Goal: Find specific page/section: Find specific page/section

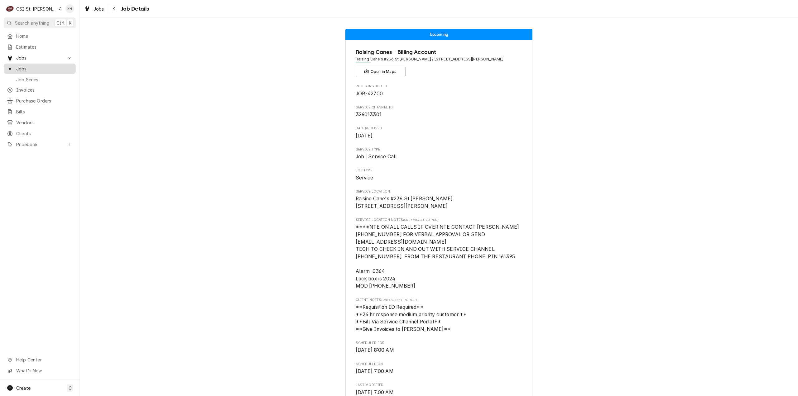
drag, startPoint x: 40, startPoint y: 66, endPoint x: 46, endPoint y: 69, distance: 6.7
click at [40, 66] on span "Jobs" at bounding box center [44, 68] width 56 height 7
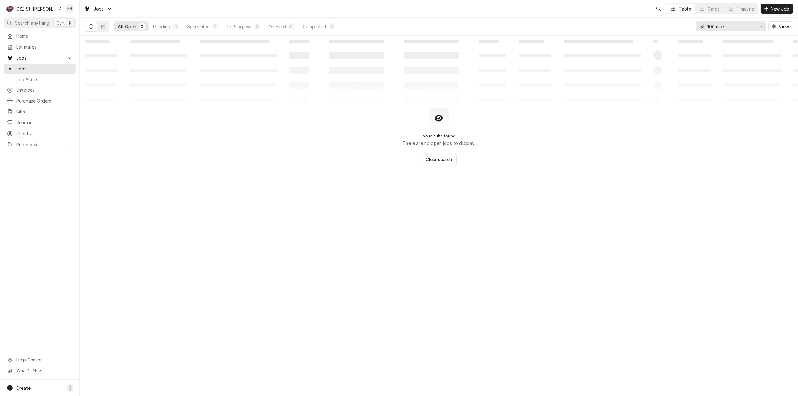
drag, startPoint x: 731, startPoint y: 29, endPoint x: 662, endPoint y: 25, distance: 69.3
click at [662, 25] on div "All Open 0 Pending 0 Scheduled 0 In Progress 0 On Hold 0 Completed 0 100 mo- Vi…" at bounding box center [439, 26] width 708 height 17
paste input "325087542"
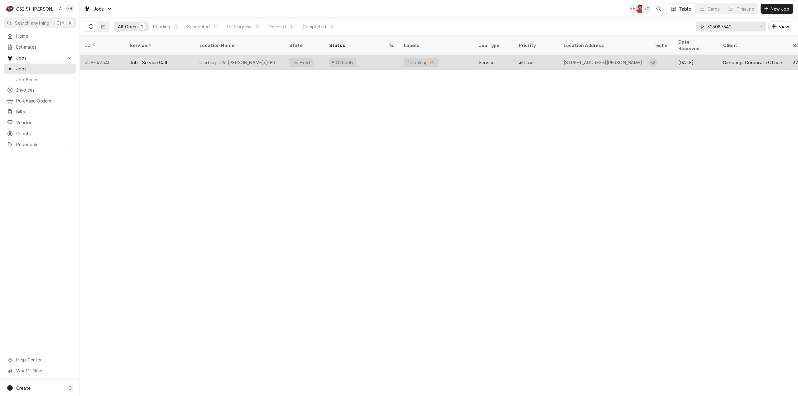
type input "325087542"
click at [242, 59] on div "Dierbergs #6 Clarkson/Clayton" at bounding box center [239, 62] width 80 height 7
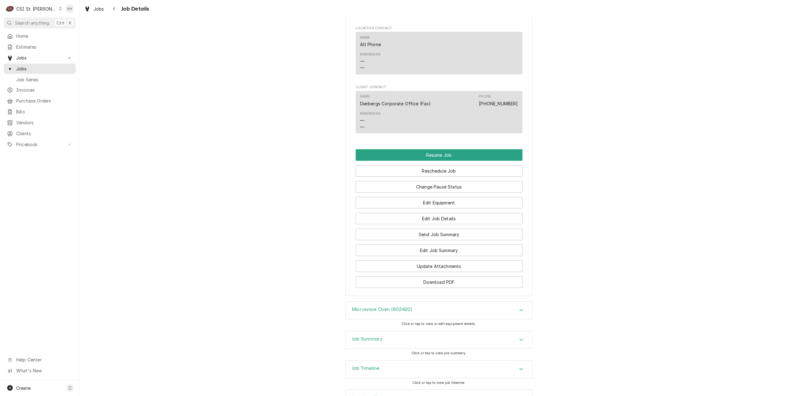
scroll to position [757, 0]
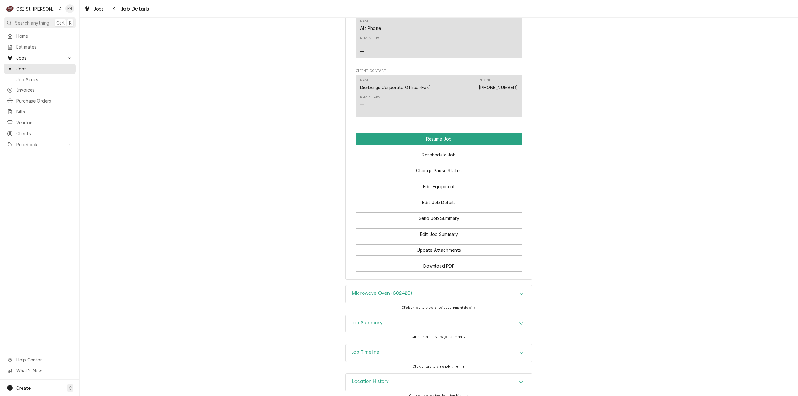
click at [377, 344] on div "Job Timeline" at bounding box center [439, 352] width 186 height 17
click at [386, 316] on div "Job Summary" at bounding box center [439, 323] width 186 height 17
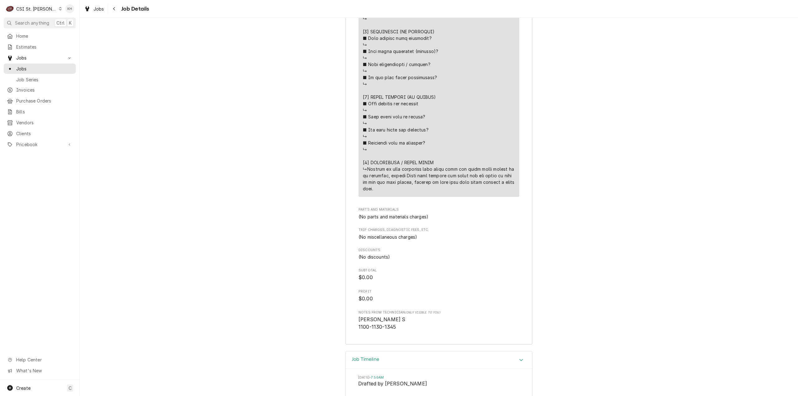
scroll to position [1505, 0]
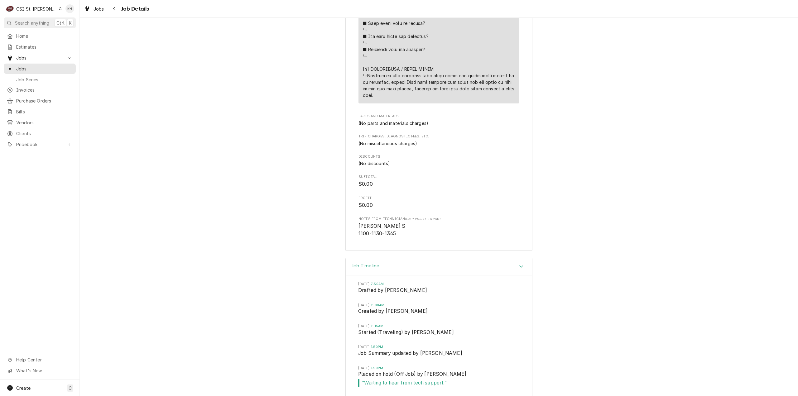
click at [378, 262] on div "Job Timeline" at bounding box center [439, 267] width 186 height 18
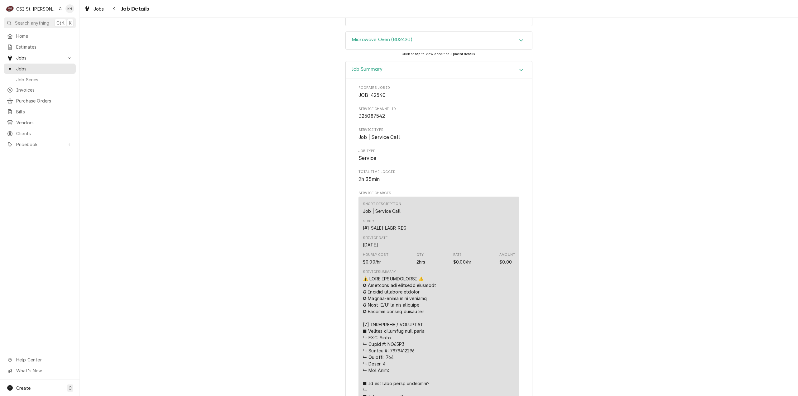
scroll to position [919, 0]
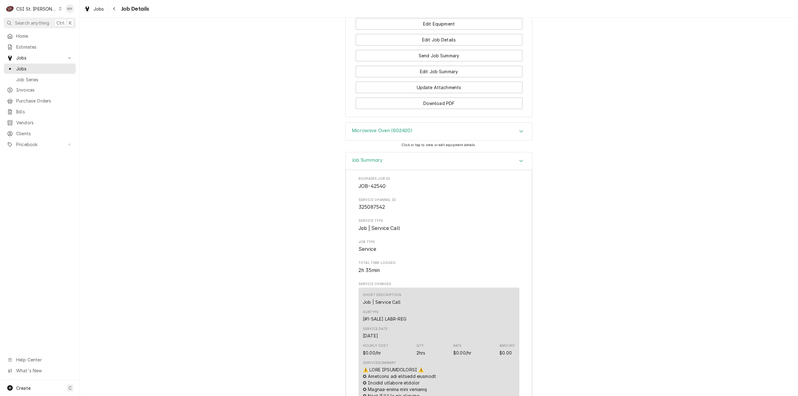
click at [383, 128] on h3 "Microwave Oven (602420)" at bounding box center [382, 131] width 60 height 6
